Goal: Transaction & Acquisition: Purchase product/service

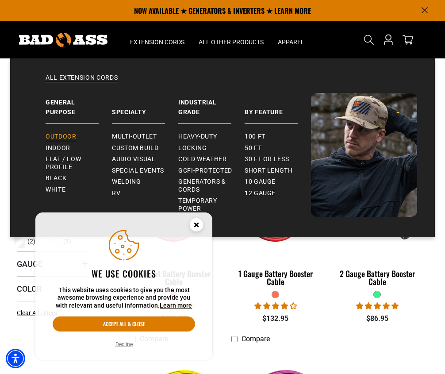
click at [65, 136] on span "Outdoor" at bounding box center [61, 137] width 31 height 8
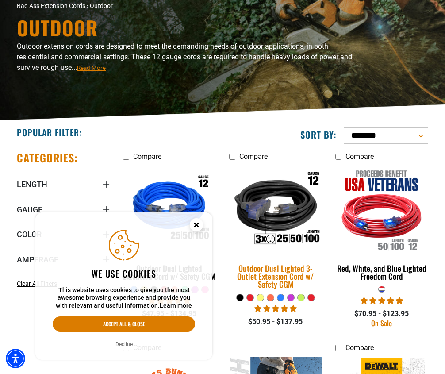
scroll to position [75, 0]
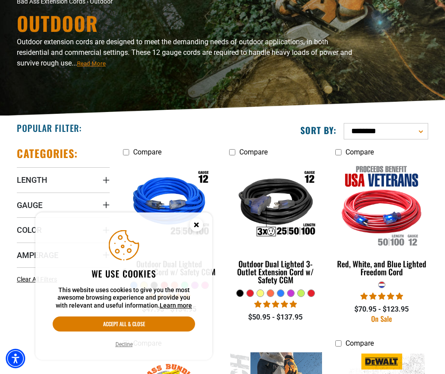
click at [198, 226] on icon "Close this option" at bounding box center [196, 224] width 3 height 3
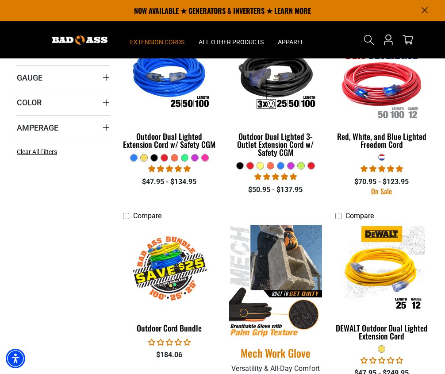
scroll to position [194, 0]
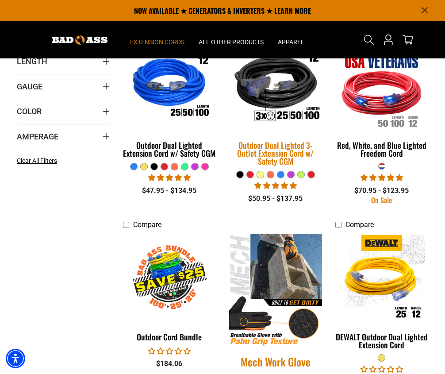
click at [275, 100] on img at bounding box center [275, 86] width 106 height 96
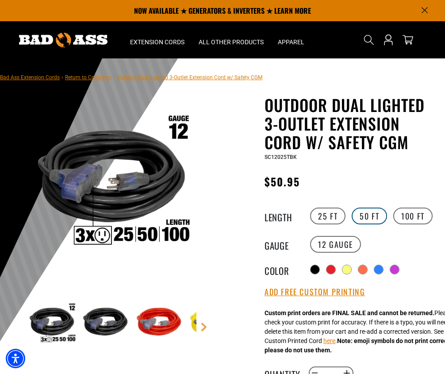
click at [372, 217] on label "50 FT" at bounding box center [369, 215] width 35 height 17
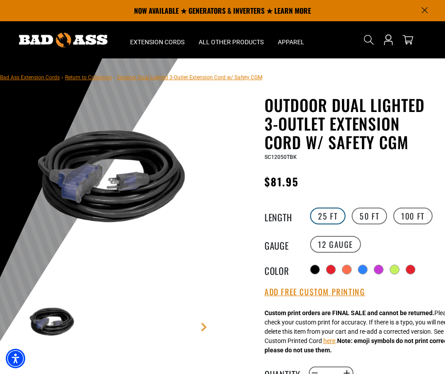
click at [329, 214] on label "25 FT" at bounding box center [327, 215] width 35 height 17
click at [335, 246] on label "12 Gauge" at bounding box center [335, 244] width 51 height 17
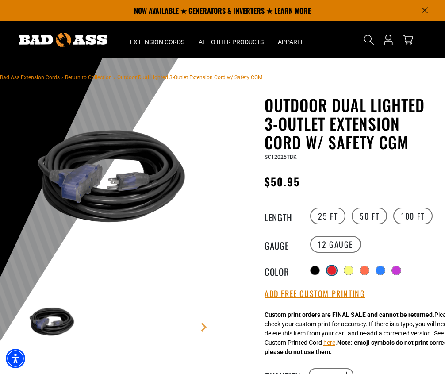
click at [333, 266] on div at bounding box center [331, 270] width 9 height 9
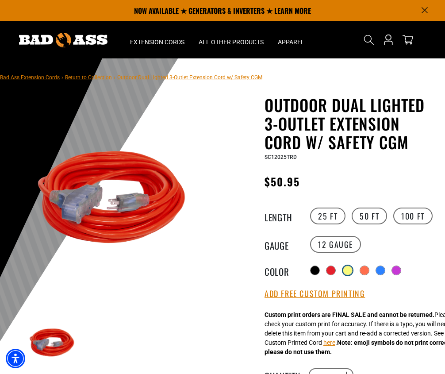
click at [352, 270] on div at bounding box center [347, 270] width 9 height 9
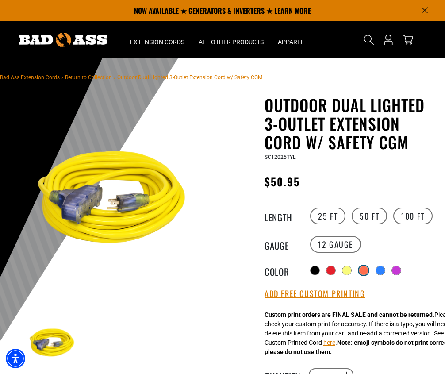
click at [363, 271] on div at bounding box center [363, 270] width 9 height 9
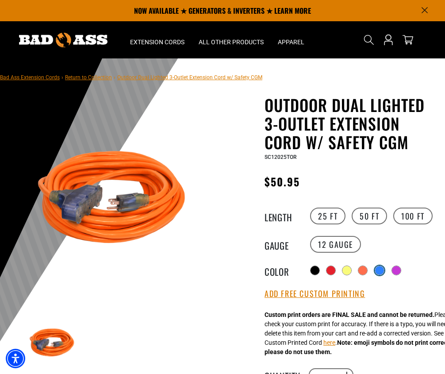
click at [378, 270] on div at bounding box center [379, 270] width 9 height 9
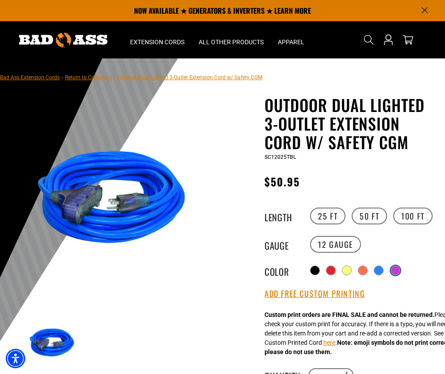
click at [395, 269] on div at bounding box center [395, 270] width 9 height 9
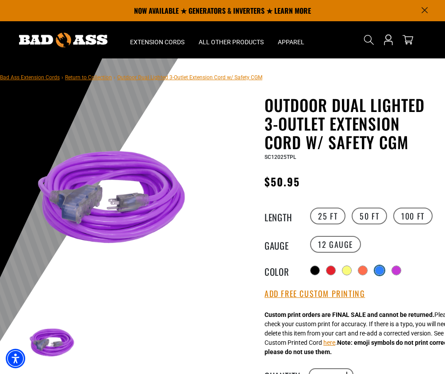
click at [378, 271] on div at bounding box center [379, 270] width 9 height 9
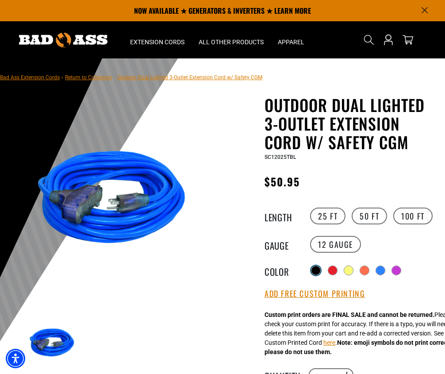
click at [317, 271] on div at bounding box center [315, 270] width 9 height 9
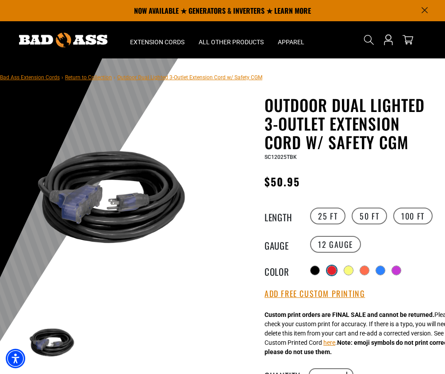
click at [334, 267] on div at bounding box center [331, 270] width 9 height 9
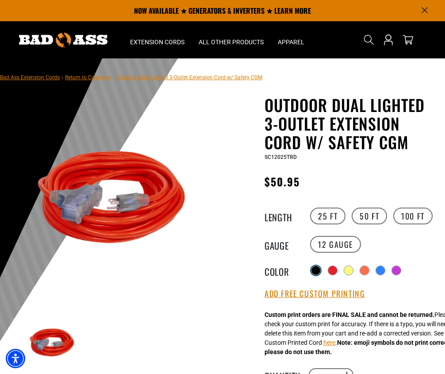
click at [315, 271] on div at bounding box center [315, 270] width 9 height 9
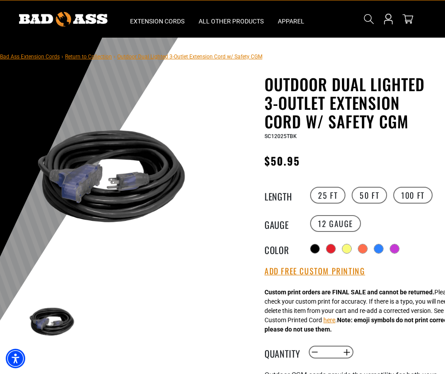
scroll to position [28, 0]
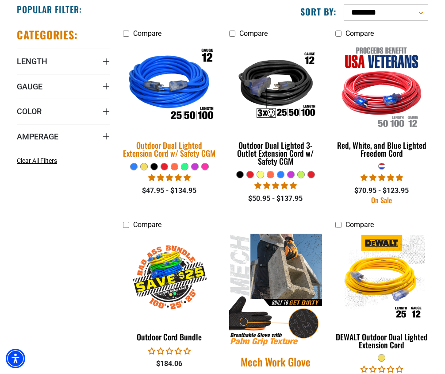
click at [176, 146] on div "Outdoor Dual Lighted Extension Cord w/ Safety CGM" at bounding box center [169, 149] width 93 height 16
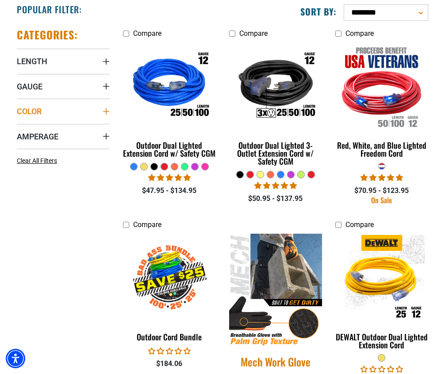
click at [33, 108] on span "Color" at bounding box center [29, 111] width 25 height 10
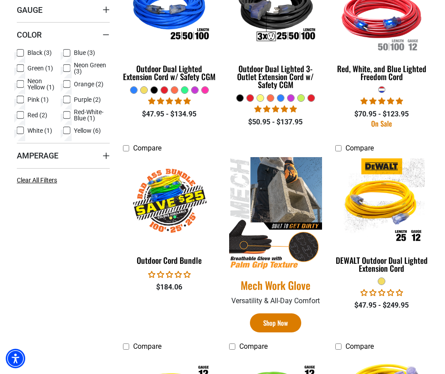
scroll to position [273, 0]
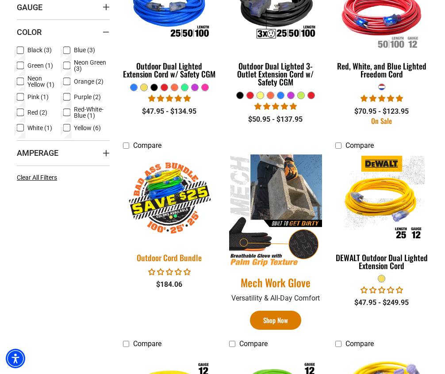
click at [165, 199] on img at bounding box center [169, 199] width 106 height 96
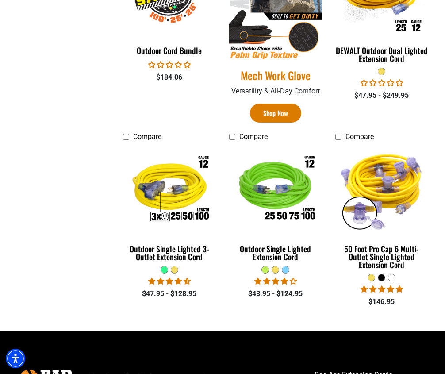
scroll to position [482, 0]
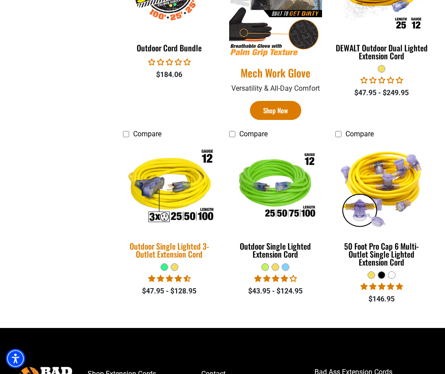
click at [188, 250] on div "Outdoor Single Lighted 3-Outlet Extension Cord" at bounding box center [169, 250] width 93 height 16
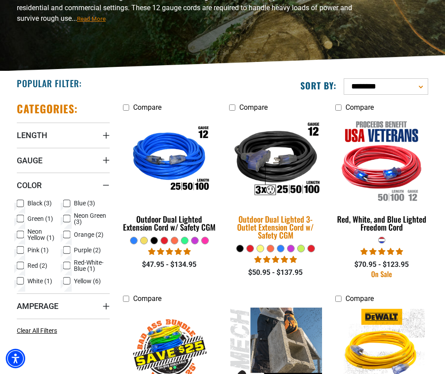
scroll to position [122, 0]
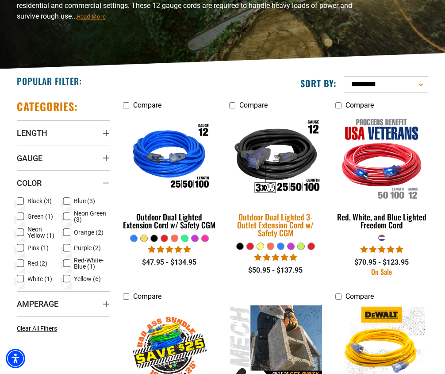
click at [297, 220] on div "Outdoor Dual Lighted 3-Outlet Extension Cord w/ Safety CGM" at bounding box center [275, 225] width 93 height 24
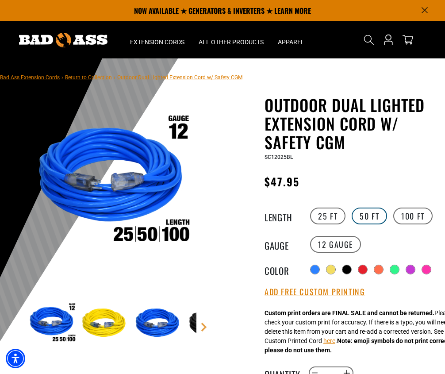
click at [371, 221] on label "50 FT" at bounding box center [369, 215] width 35 height 17
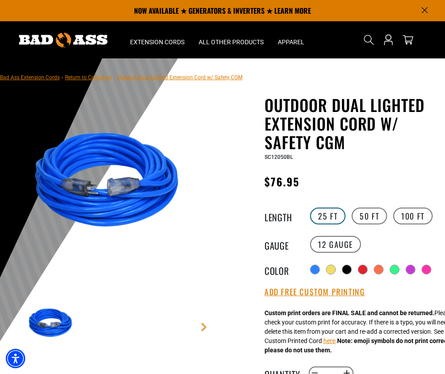
click at [331, 219] on label "25 FT" at bounding box center [327, 215] width 35 height 17
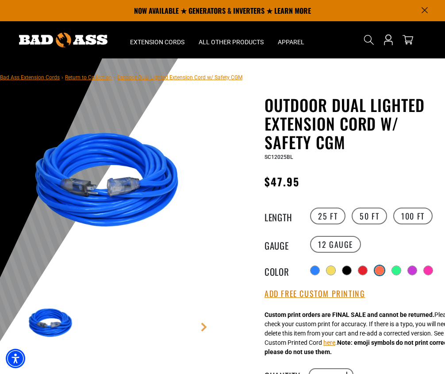
click at [379, 267] on div at bounding box center [379, 270] width 9 height 9
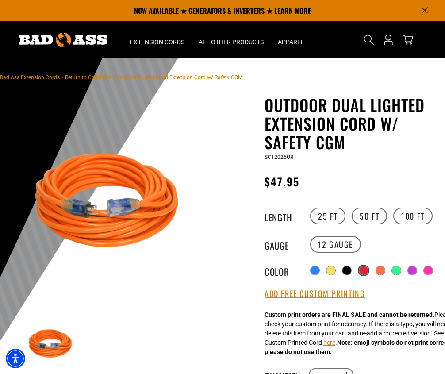
click at [360, 268] on div at bounding box center [363, 270] width 9 height 9
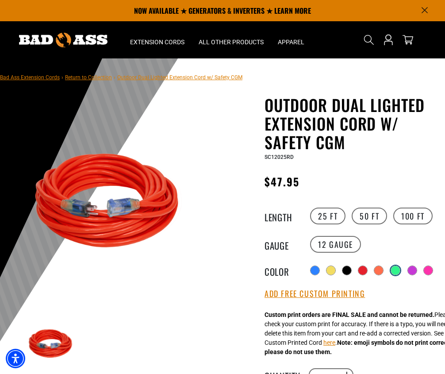
click at [397, 269] on div at bounding box center [395, 270] width 9 height 9
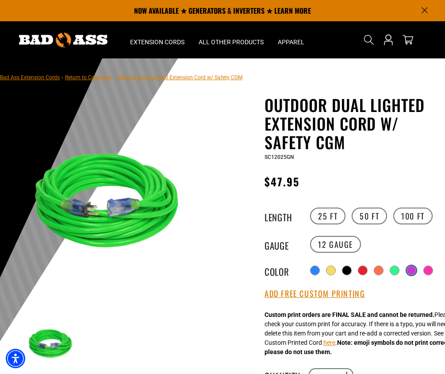
click at [412, 269] on div at bounding box center [411, 270] width 9 height 9
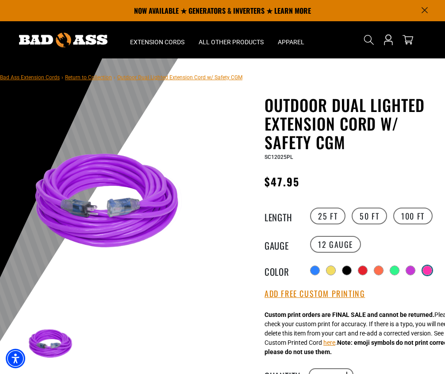
click at [426, 269] on div at bounding box center [427, 270] width 9 height 9
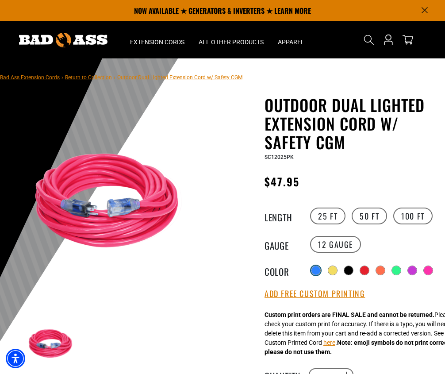
click at [315, 268] on div at bounding box center [315, 270] width 9 height 9
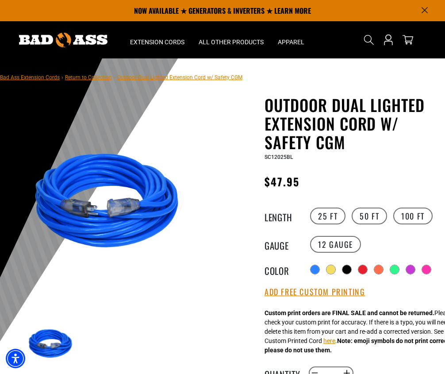
click at [222, 291] on div "1 of 9 1" at bounding box center [111, 351] width 222 height 510
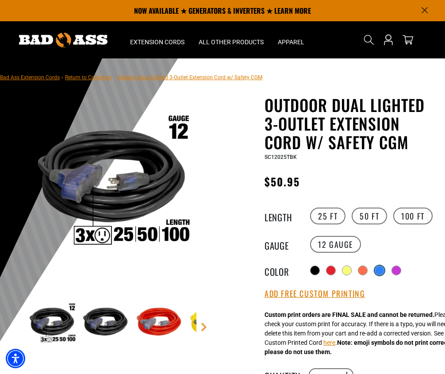
click at [379, 267] on div at bounding box center [379, 270] width 9 height 9
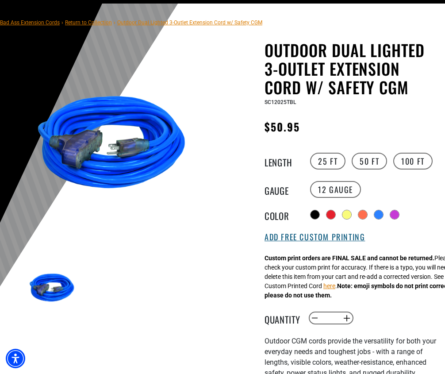
scroll to position [60, 0]
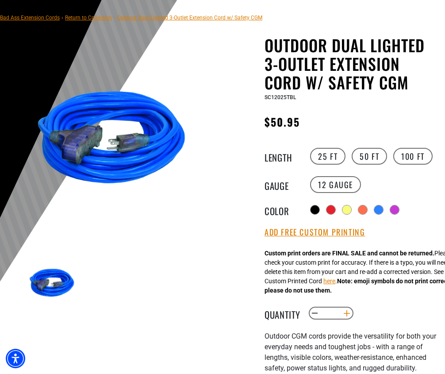
click at [348, 313] on button "Increase quantity for Outdoor Dual Lighted 3-Outlet Extension Cord w/ Safety CGM" at bounding box center [347, 313] width 14 height 15
click at [316, 312] on button "Decrease quantity for Outdoor Dual Lighted 3-Outlet Extension Cord w/ Safety CGM" at bounding box center [315, 313] width 14 height 15
type input "*"
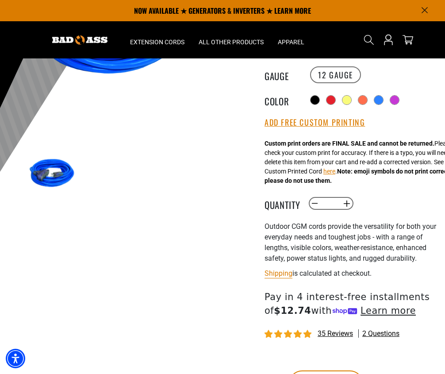
scroll to position [161, 0]
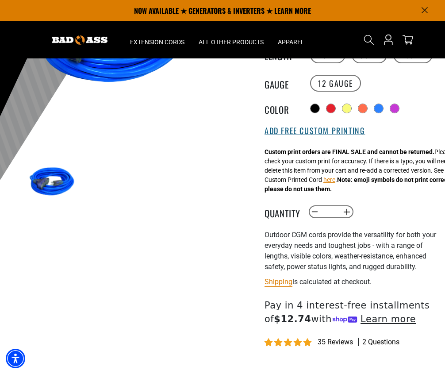
click at [330, 136] on button "Add Free Custom Printing" at bounding box center [314, 131] width 100 height 10
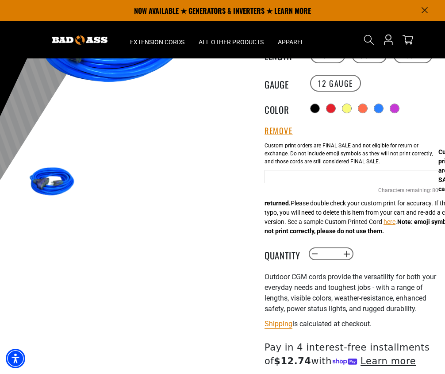
click at [310, 183] on input "text" at bounding box center [351, 176] width 174 height 13
type input "*"
click at [322, 183] on input "**********" at bounding box center [351, 176] width 174 height 13
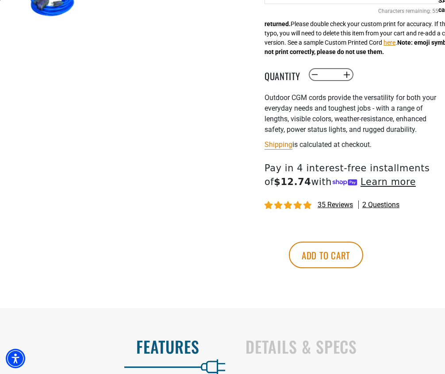
scroll to position [342, 0]
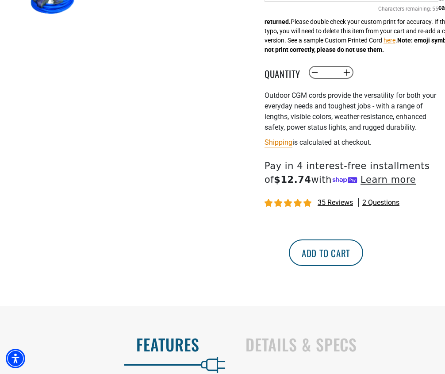
type input "**********"
click at [363, 266] on button "Add to cart" at bounding box center [326, 252] width 74 height 27
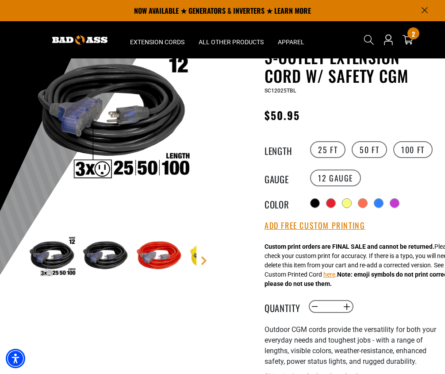
scroll to position [61, 0]
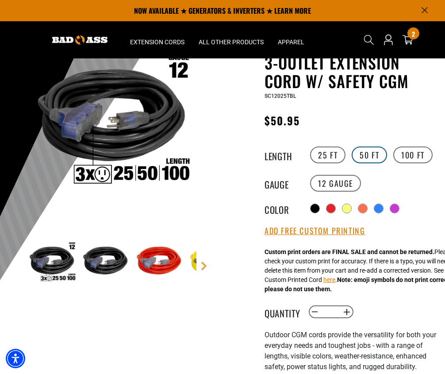
click at [370, 154] on label "50 FT" at bounding box center [369, 154] width 35 height 17
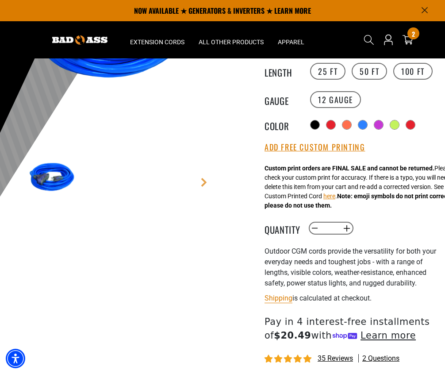
scroll to position [137, 0]
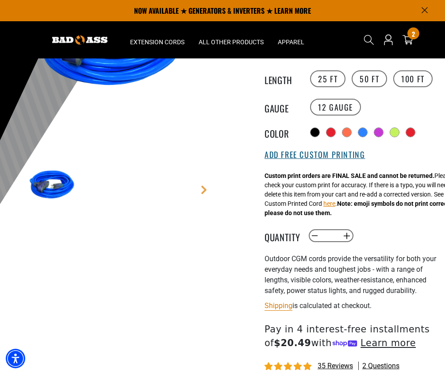
click at [331, 153] on button "Add Free Custom Printing" at bounding box center [314, 155] width 100 height 10
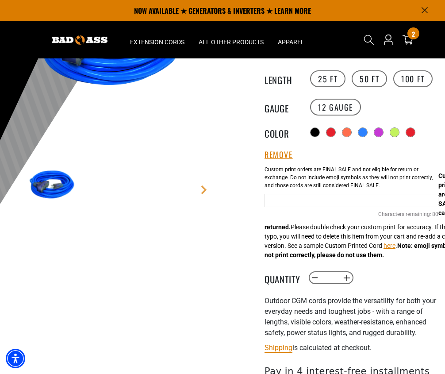
click at [293, 207] on input "Blue Cables" at bounding box center [351, 200] width 174 height 13
type input "**********"
click at [306, 236] on div "**********" at bounding box center [351, 199] width 174 height 76
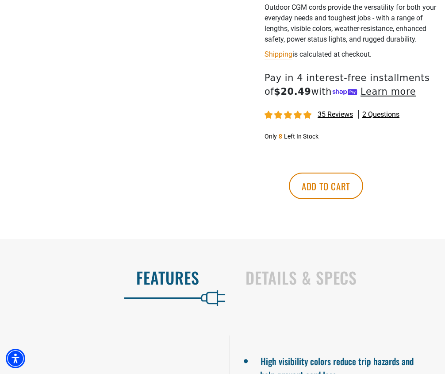
scroll to position [432, 0]
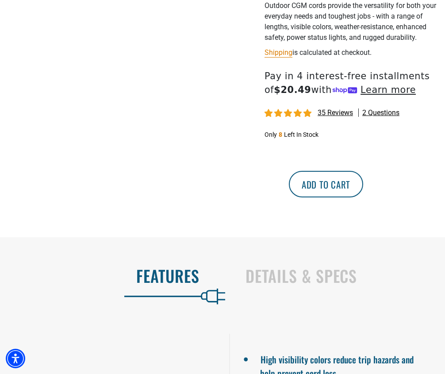
click at [363, 197] on button "Add to cart" at bounding box center [326, 184] width 74 height 27
